Goal: Task Accomplishment & Management: Manage account settings

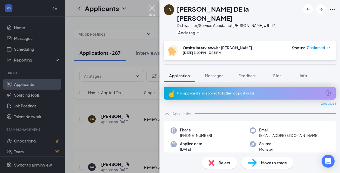
click at [150, 6] on img at bounding box center [152, 10] width 7 height 11
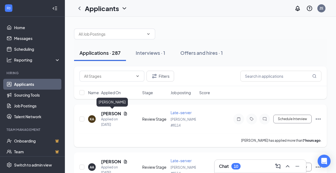
click at [110, 112] on h5 "[PERSON_NAME]" at bounding box center [111, 114] width 20 height 6
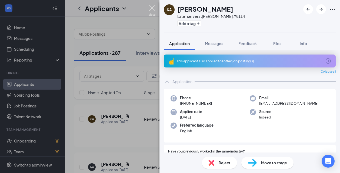
click at [152, 6] on img at bounding box center [152, 10] width 7 height 11
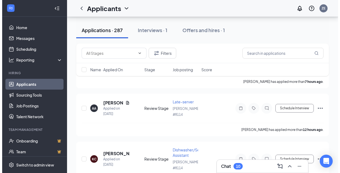
scroll to position [60, 0]
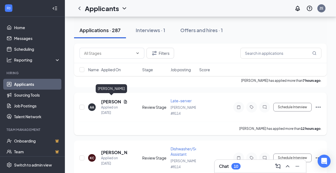
click at [108, 99] on h5 "[PERSON_NAME]" at bounding box center [111, 102] width 20 height 6
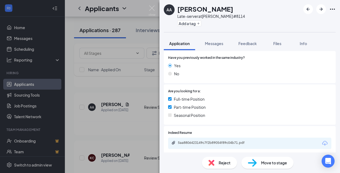
scroll to position [97, 0]
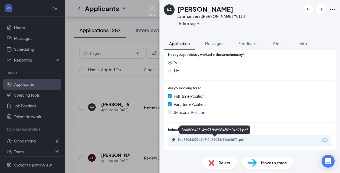
click at [205, 139] on div "5aa8806423149c7f2b89054f89c04b71.pdf" at bounding box center [216, 140] width 76 height 4
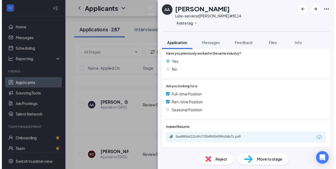
scroll to position [95, 0]
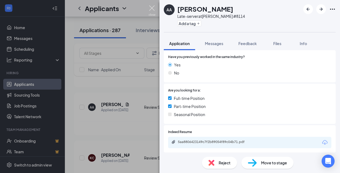
click at [151, 7] on img at bounding box center [152, 10] width 7 height 11
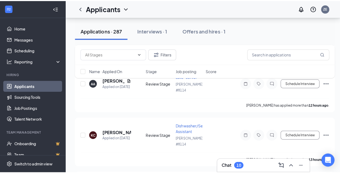
scroll to position [93, 0]
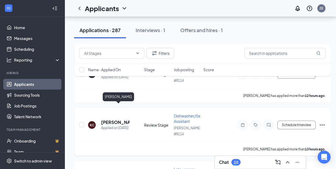
click at [111, 119] on h5 "[PERSON_NAME]" at bounding box center [115, 122] width 28 height 6
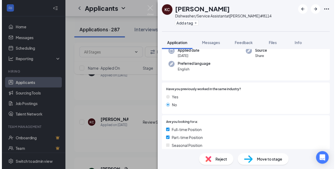
scroll to position [67, 0]
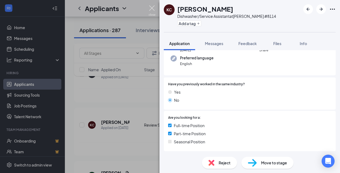
click at [152, 7] on img at bounding box center [152, 10] width 7 height 11
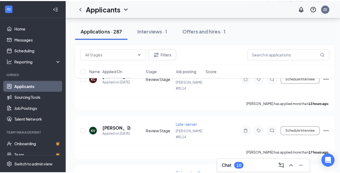
scroll to position [145, 0]
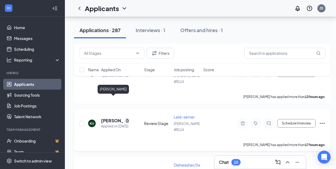
click at [106, 118] on h5 "[PERSON_NAME]" at bounding box center [112, 121] width 22 height 6
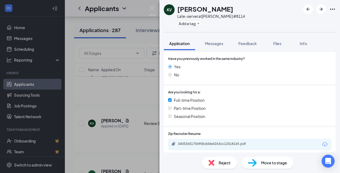
scroll to position [97, 0]
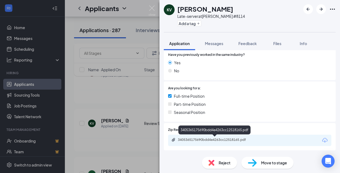
click at [219, 139] on div "3405365175690bdd4e4263cc12518165.pdf" at bounding box center [216, 140] width 76 height 4
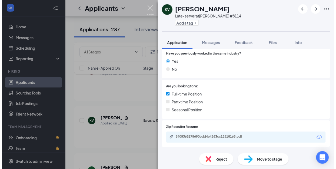
scroll to position [95, 0]
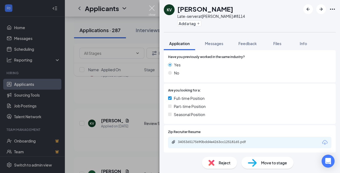
click at [151, 7] on img at bounding box center [152, 10] width 7 height 11
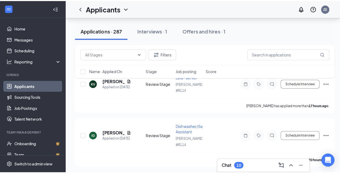
scroll to position [188, 0]
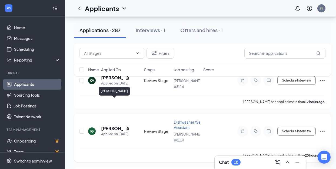
click at [106, 126] on h5 "[PERSON_NAME]" at bounding box center [112, 129] width 22 height 6
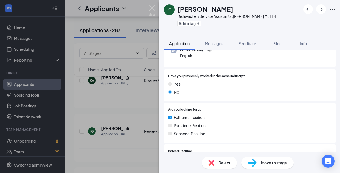
scroll to position [97, 0]
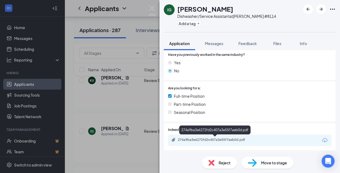
click at [199, 138] on div "274a9ba3e6272fd2c407a3e55f7aeb0d.pdf" at bounding box center [216, 140] width 76 height 4
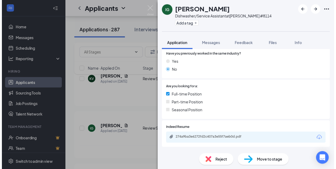
scroll to position [95, 0]
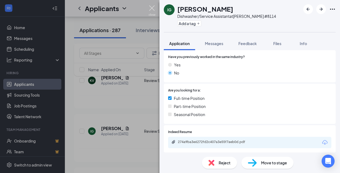
click at [153, 7] on img at bounding box center [152, 10] width 7 height 11
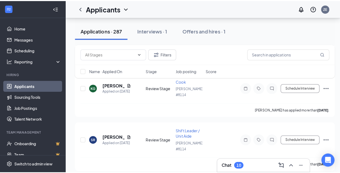
scroll to position [384, 0]
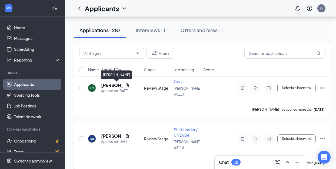
click at [107, 133] on h5 "[PERSON_NAME]" at bounding box center [112, 136] width 22 height 6
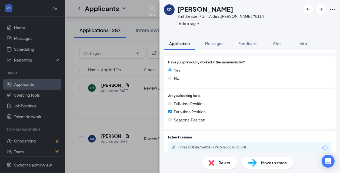
scroll to position [97, 0]
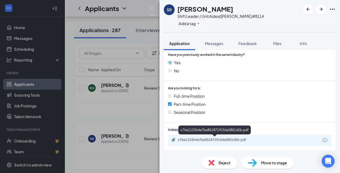
click at [206, 139] on div "c76e1153b4a7ba8518719154a5801d5b.pdf" at bounding box center [216, 140] width 76 height 4
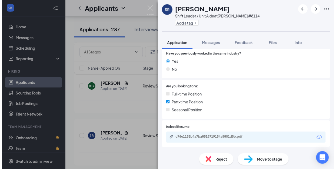
scroll to position [95, 0]
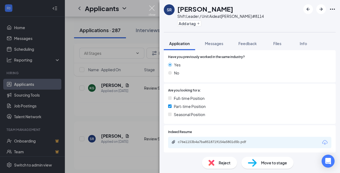
click at [150, 7] on img at bounding box center [152, 10] width 7 height 11
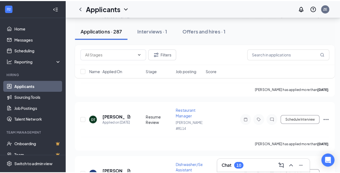
scroll to position [464, 0]
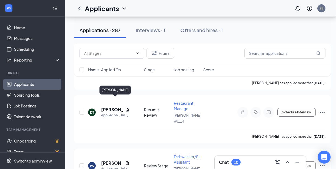
click at [105, 160] on h5 "[PERSON_NAME]" at bounding box center [112, 163] width 22 height 6
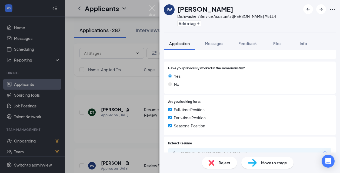
scroll to position [82, 0]
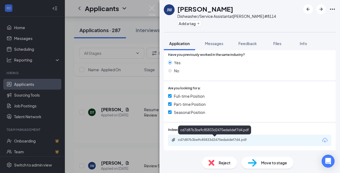
click at [206, 139] on div "cd7d87b3be9c85833d2475eda6def7d4.pdf" at bounding box center [216, 140] width 76 height 4
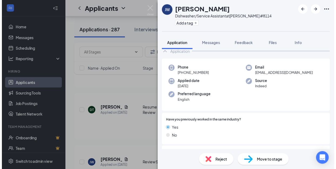
scroll to position [0, 0]
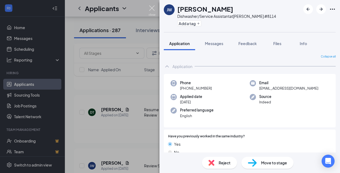
click at [152, 5] on img at bounding box center [152, 10] width 7 height 11
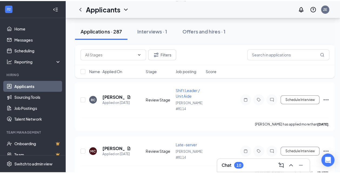
scroll to position [952, 0]
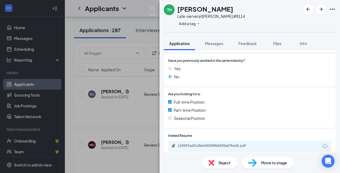
scroll to position [82, 0]
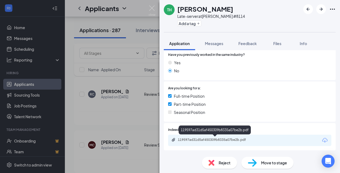
click at [204, 138] on div "119597ad31d5af450309b8335a07be2b.pdf" at bounding box center [216, 140] width 76 height 4
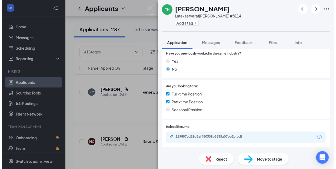
scroll to position [79, 0]
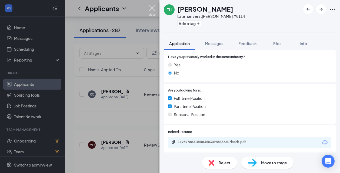
click at [151, 7] on img at bounding box center [152, 10] width 7 height 11
